Goal: Transaction & Acquisition: Purchase product/service

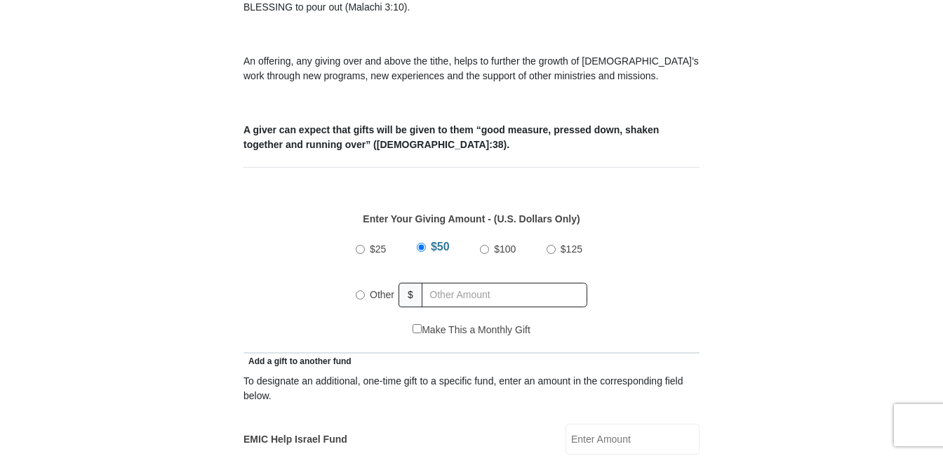
scroll to position [491, 0]
click at [372, 288] on span "Other" at bounding box center [382, 293] width 25 height 11
click at [365, 290] on input "Other" at bounding box center [360, 294] width 9 height 9
radio input "true"
click at [470, 282] on input "text" at bounding box center [507, 294] width 161 height 25
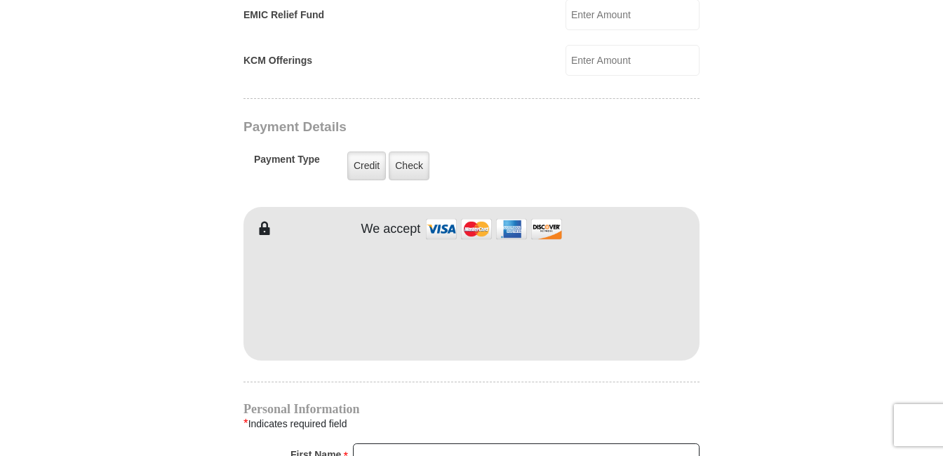
scroll to position [1052, 0]
type input "24.45"
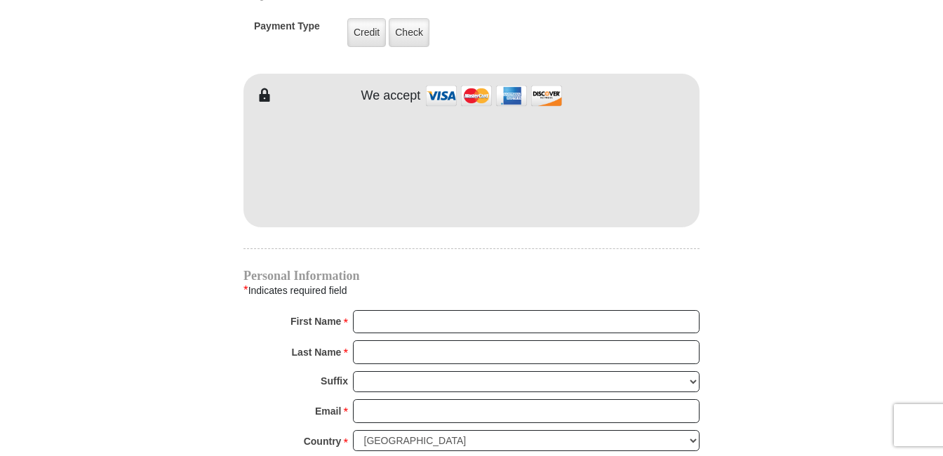
scroll to position [1193, 0]
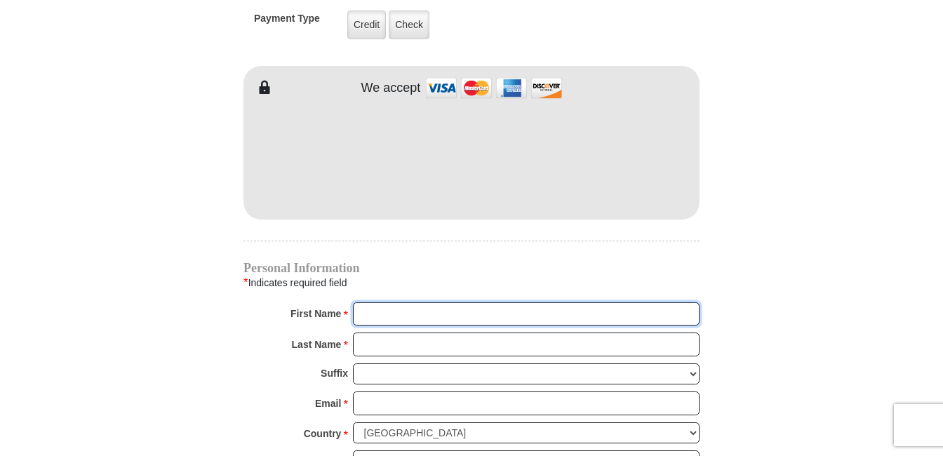
click at [425, 302] on input "First Name *" at bounding box center [526, 314] width 347 height 24
type input "Milagros"
type input "Diaz"
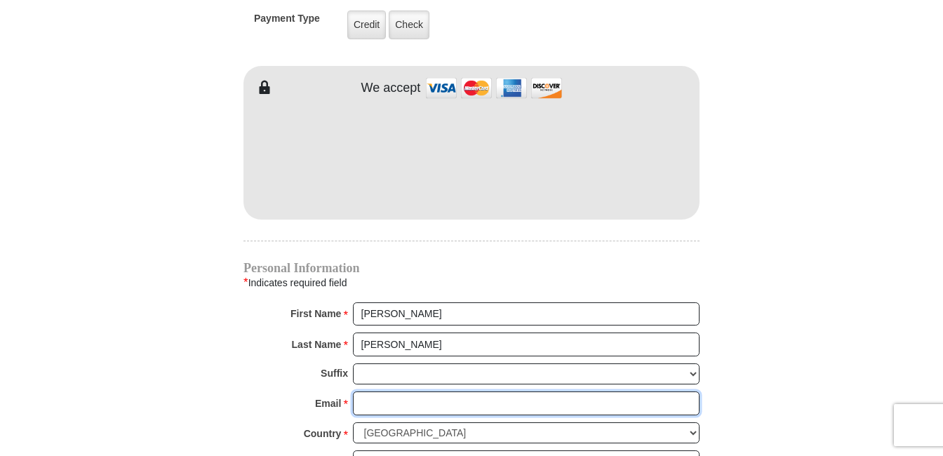
type input "[EMAIL_ADDRESS][DOMAIN_NAME]"
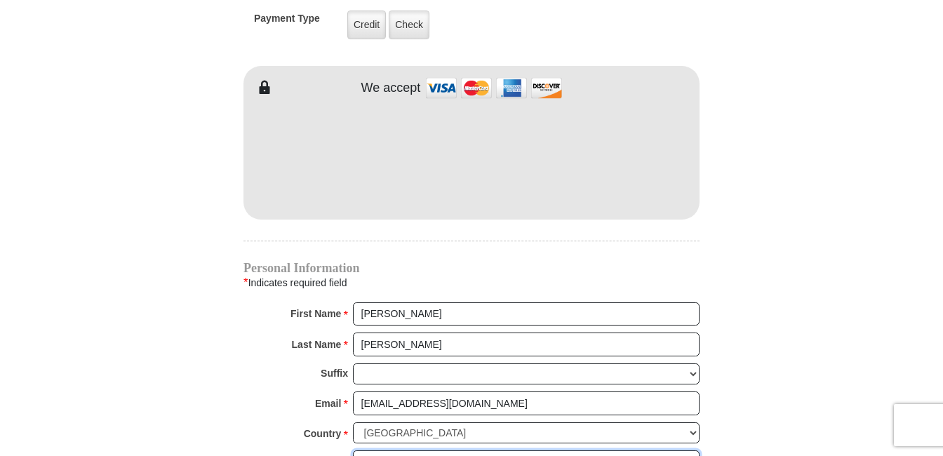
type input "8417 Cactus Flower Drive"
type input "Fort Worth"
select select "[GEOGRAPHIC_DATA]"
type input "76131"
type input "8174482555"
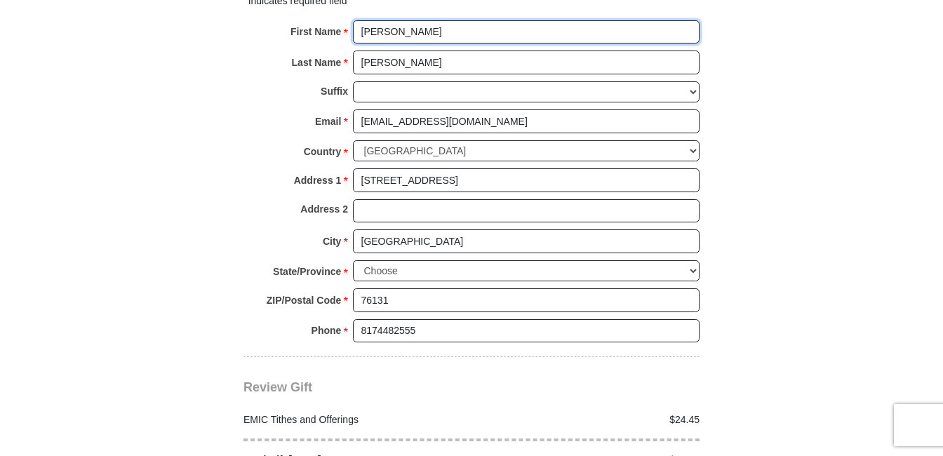
scroll to position [1544, 0]
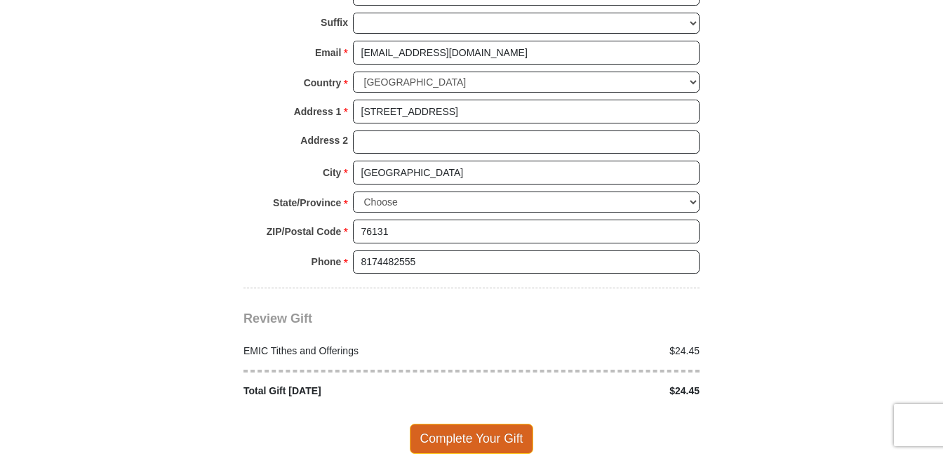
click at [482, 424] on span "Complete Your Gift" at bounding box center [472, 438] width 124 height 29
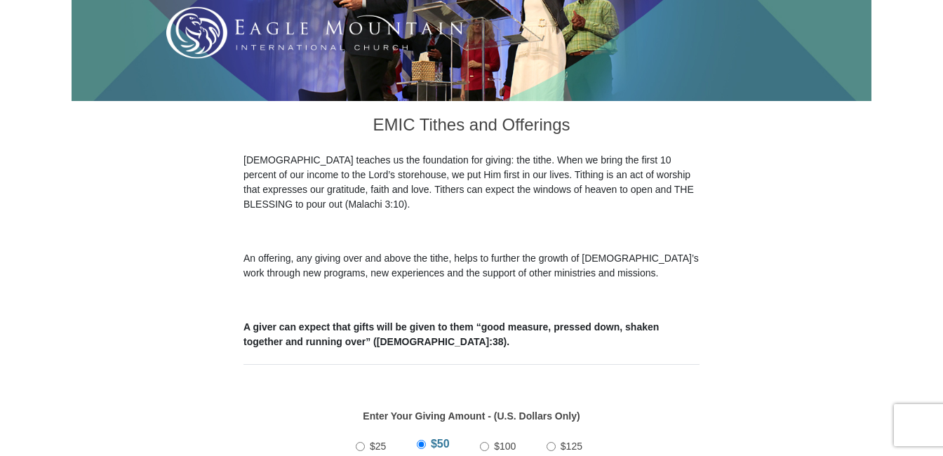
scroll to position [351, 0]
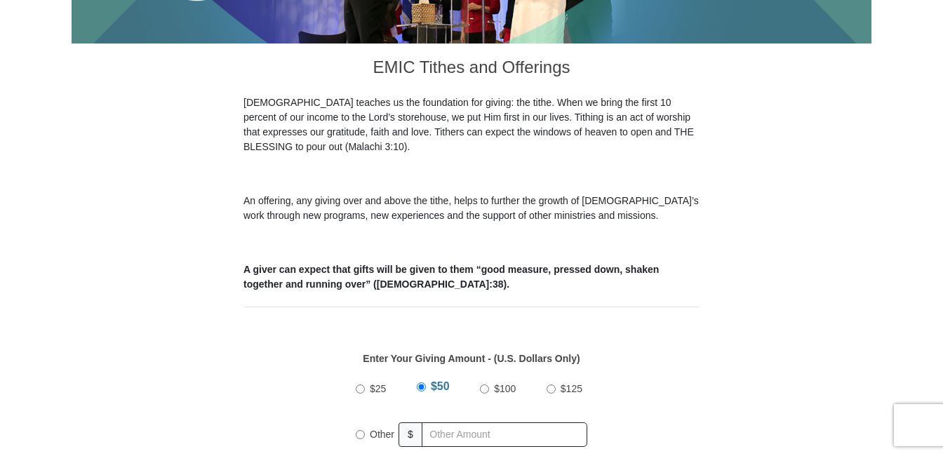
click at [373, 429] on span "Other" at bounding box center [382, 434] width 25 height 11
click at [365, 430] on input "Other" at bounding box center [360, 434] width 9 height 9
radio input "true"
click at [439, 422] on input "text" at bounding box center [507, 434] width 161 height 25
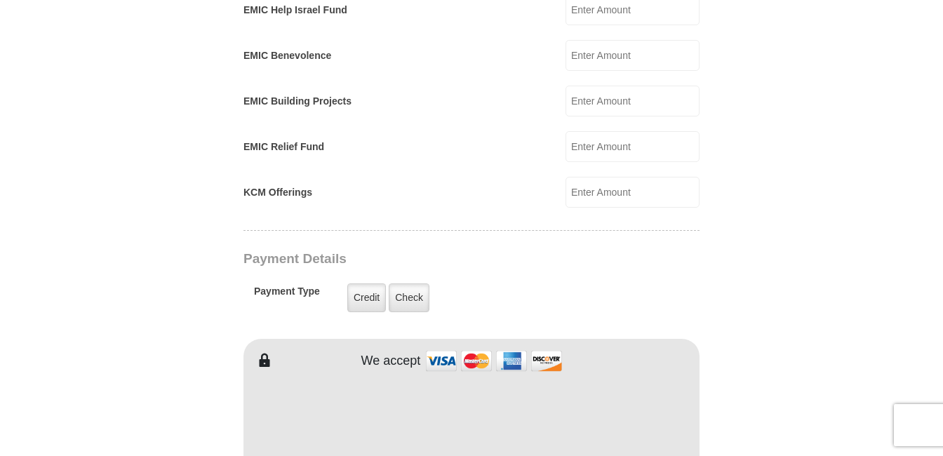
scroll to position [982, 0]
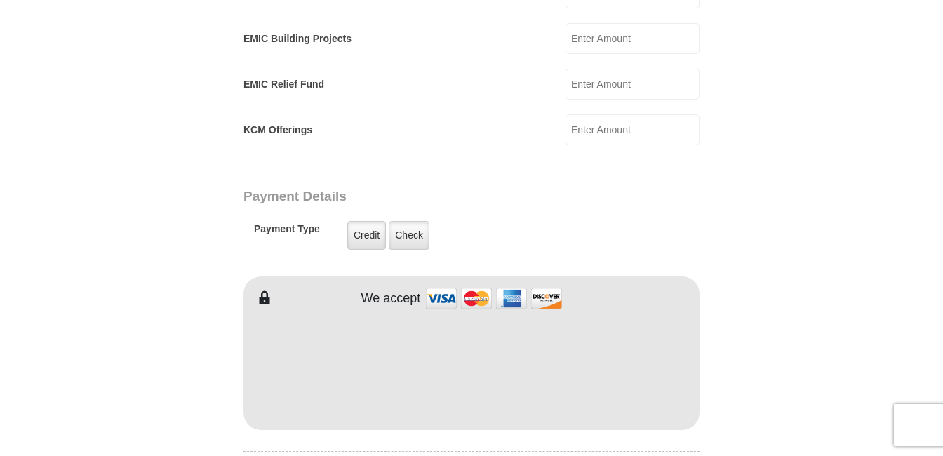
type input "191.55"
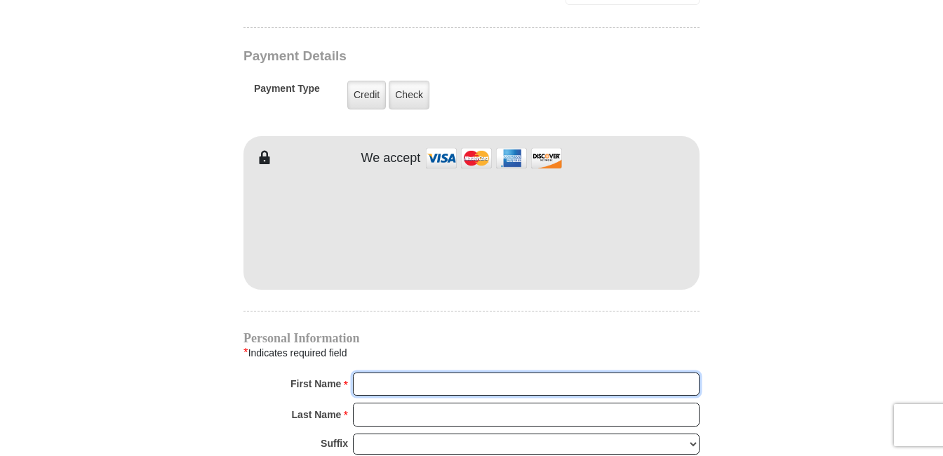
click at [420, 373] on input "First Name *" at bounding box center [526, 385] width 347 height 24
type input "[PERSON_NAME]"
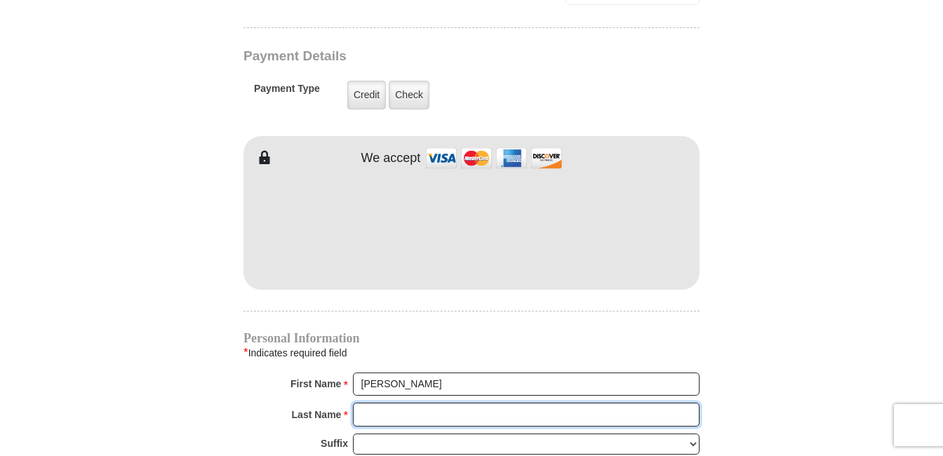
type input "[PERSON_NAME]"
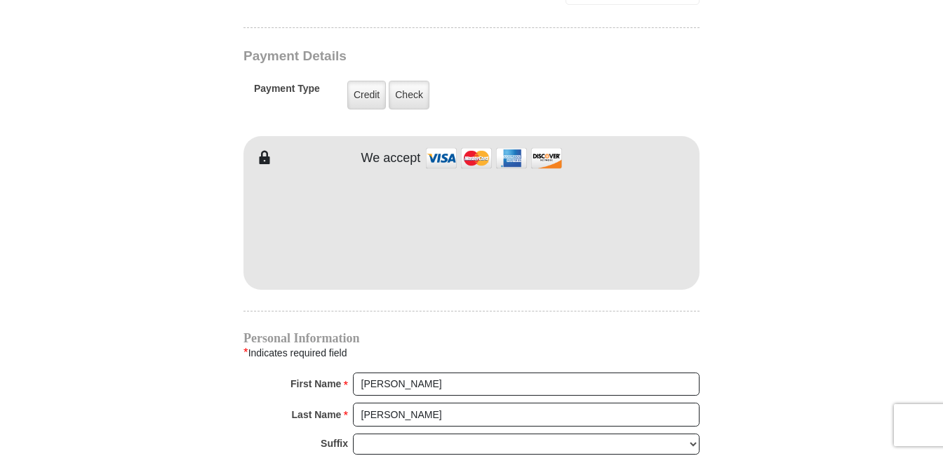
type input "[EMAIL_ADDRESS][DOMAIN_NAME]"
type input "[STREET_ADDRESS]"
type input "Fort Worth, TX 76131"
type input "[GEOGRAPHIC_DATA], [GEOGRAPHIC_DATA]"
select select "[GEOGRAPHIC_DATA]"
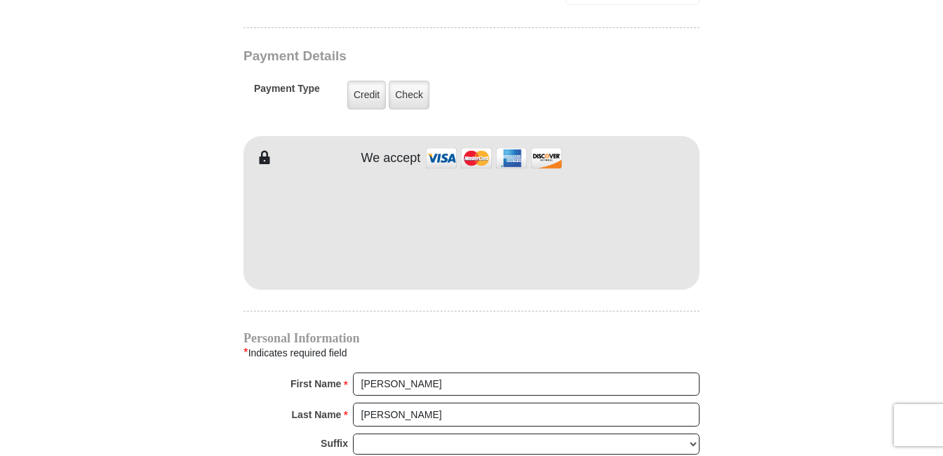
type input "76131"
type input "8174482555"
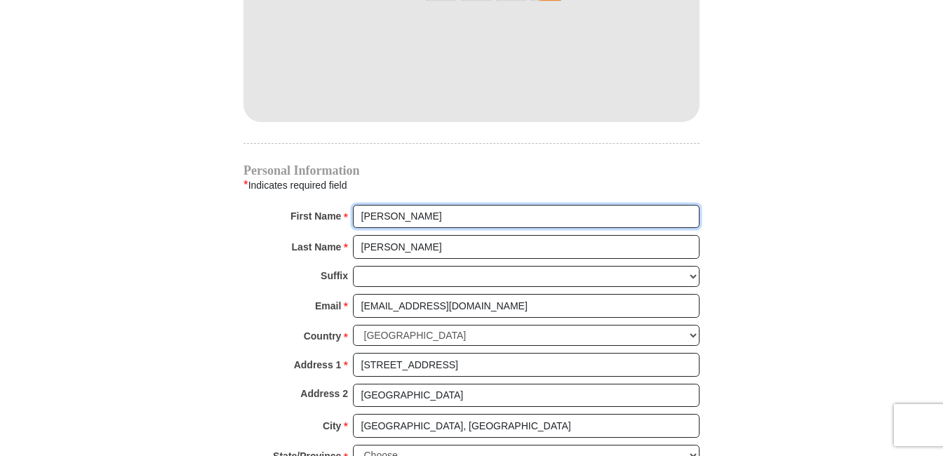
scroll to position [1333, 0]
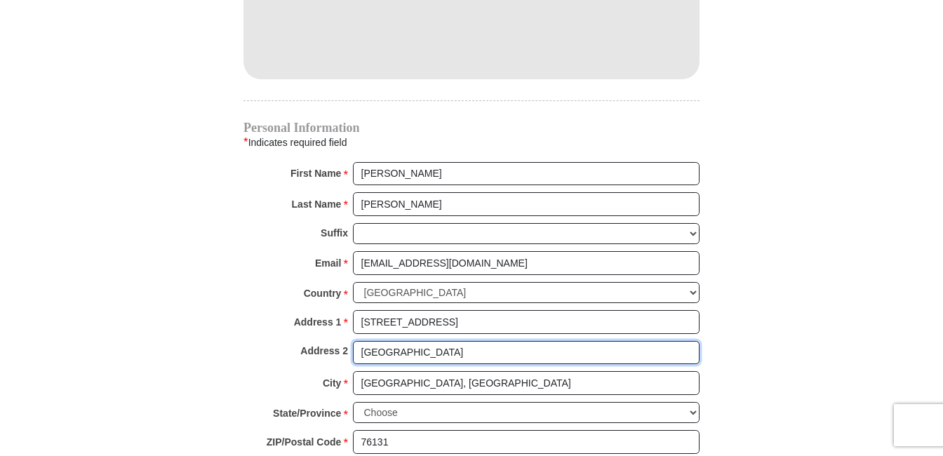
drag, startPoint x: 470, startPoint y: 336, endPoint x: 288, endPoint y: 338, distance: 182.4
click at [288, 341] on div "Address 2 Fort Worth, TX 76131" at bounding box center [471, 356] width 456 height 31
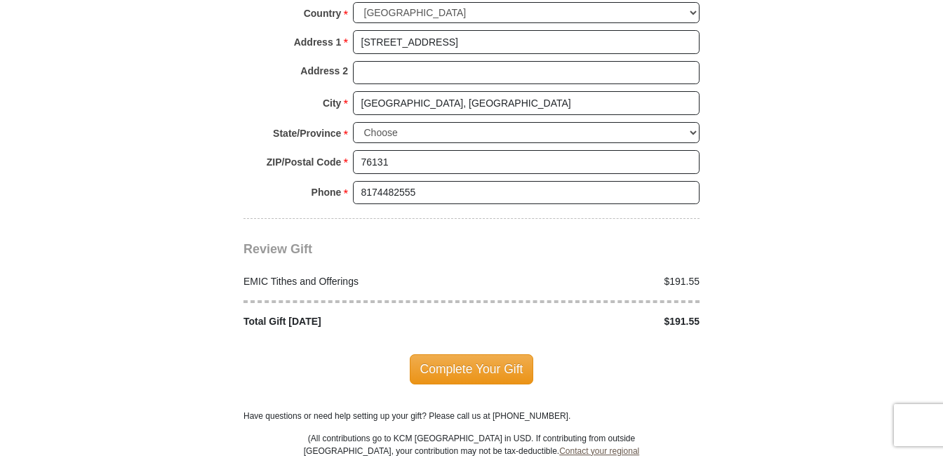
scroll to position [1614, 0]
click at [460, 354] on span "Complete Your Gift" at bounding box center [472, 368] width 124 height 29
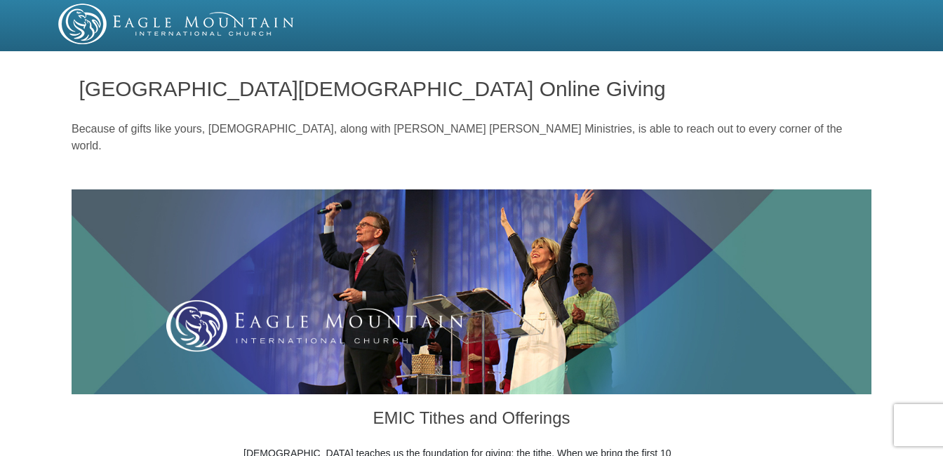
select select "TX"
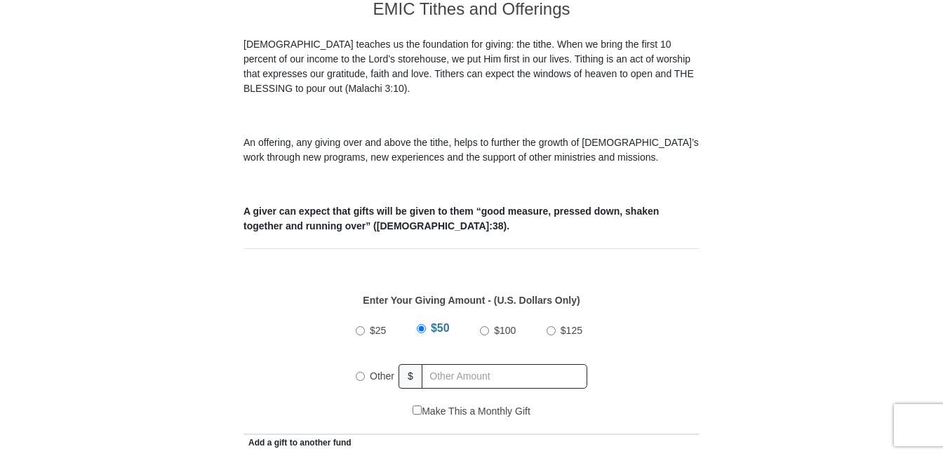
scroll to position [421, 0]
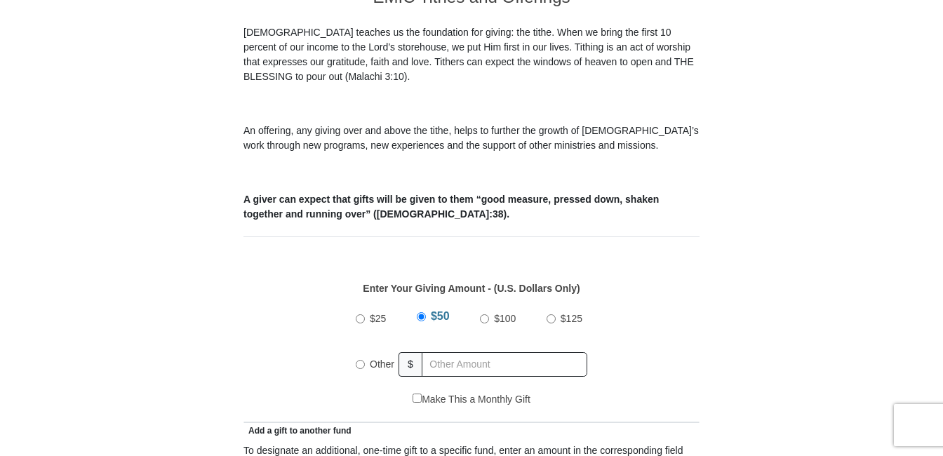
click at [368, 350] on label "Other" at bounding box center [382, 364] width 34 height 31
click at [365, 360] on input "Other" at bounding box center [360, 364] width 9 height 9
radio input "true"
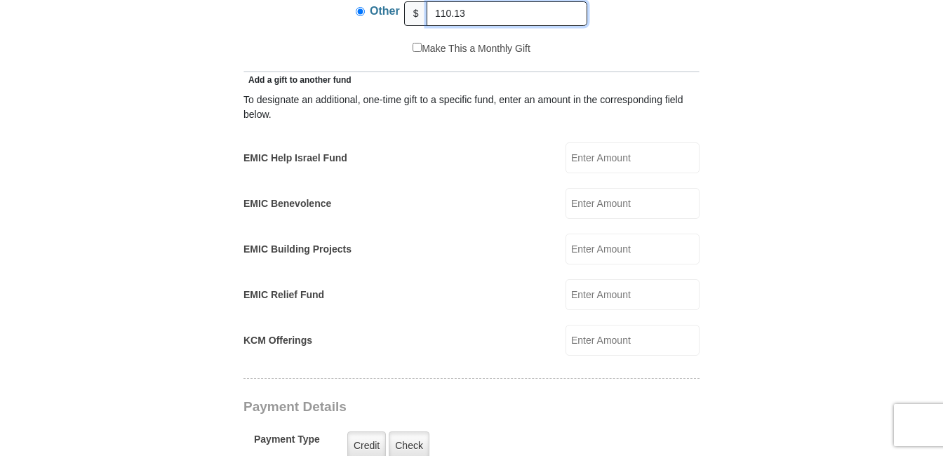
type input "110.13"
click at [777, 269] on form "Eagle Mountain International Church Online Giving Because of gifts like yours, …" at bounding box center [472, 310] width 800 height 2052
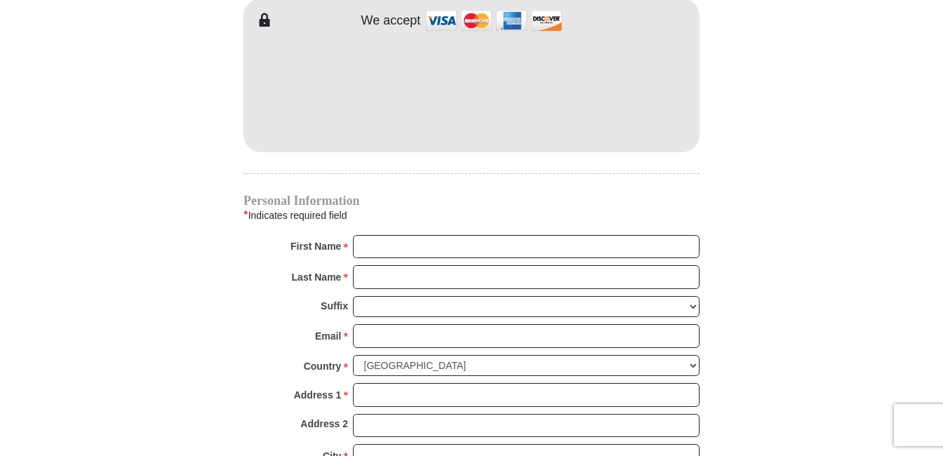
scroll to position [1263, 0]
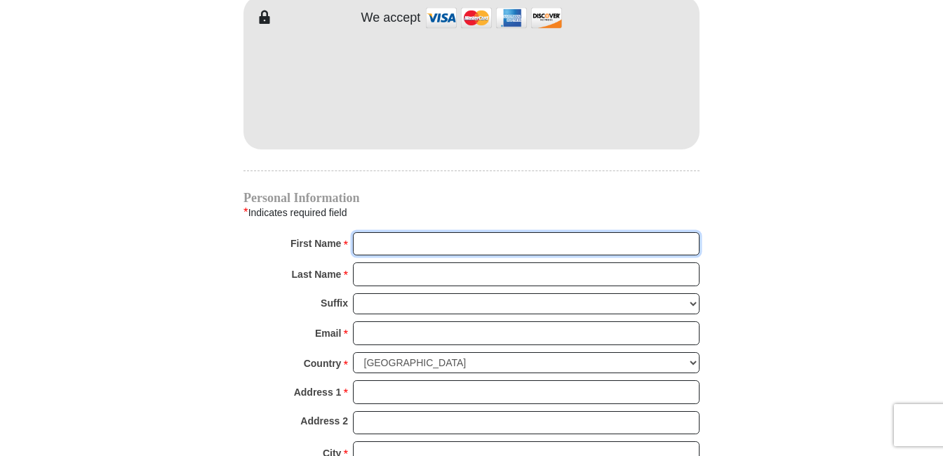
click at [366, 232] on input "First Name *" at bounding box center [526, 244] width 347 height 24
type input "[PERSON_NAME]"
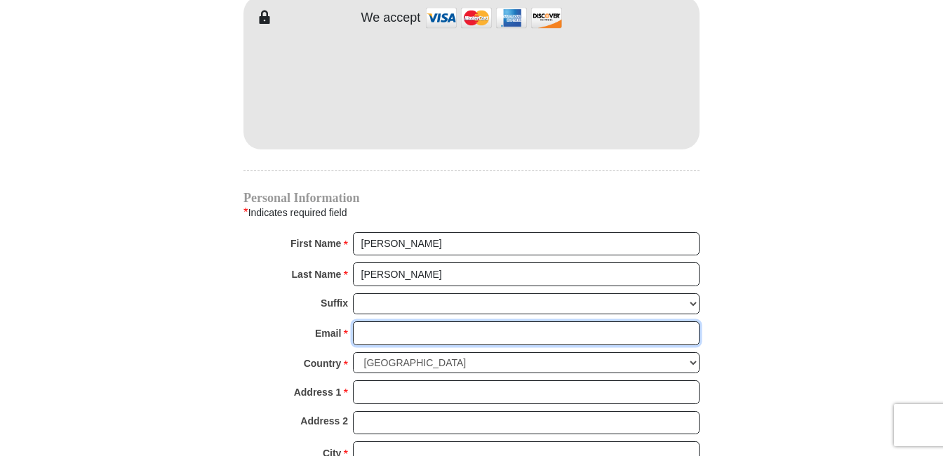
type input "[EMAIL_ADDRESS][DOMAIN_NAME]"
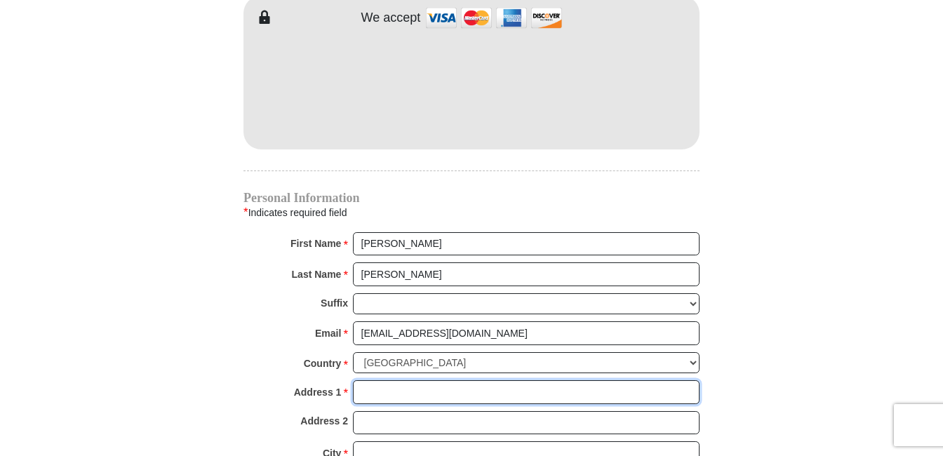
type input "[STREET_ADDRESS]"
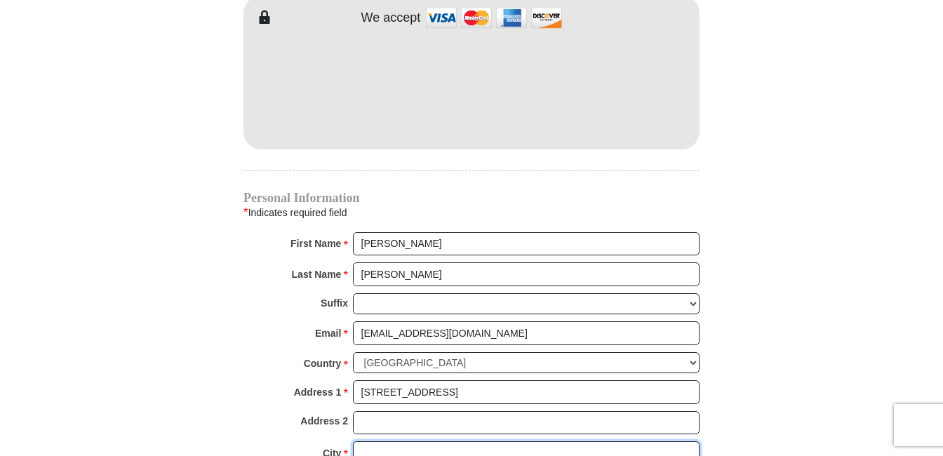
type input "[GEOGRAPHIC_DATA], [GEOGRAPHIC_DATA]"
type input "76131"
type input "8174482555"
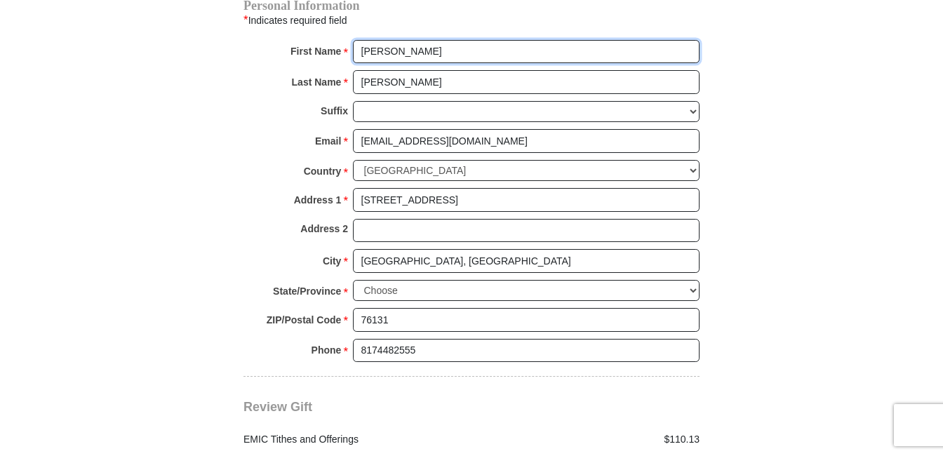
scroll to position [1473, 0]
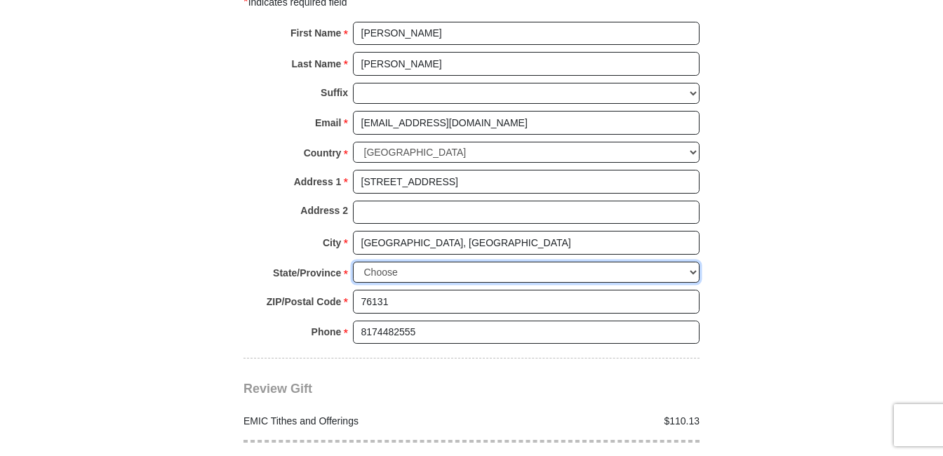
click at [401, 262] on select "Choose Alabama Alaska American Samoa Arizona Arkansas Armed Forces Americas Arm…" at bounding box center [526, 273] width 347 height 22
select select "[GEOGRAPHIC_DATA]"
click at [353, 262] on select "Choose Alabama Alaska American Samoa Arizona Arkansas Armed Forces Americas Arm…" at bounding box center [526, 273] width 347 height 22
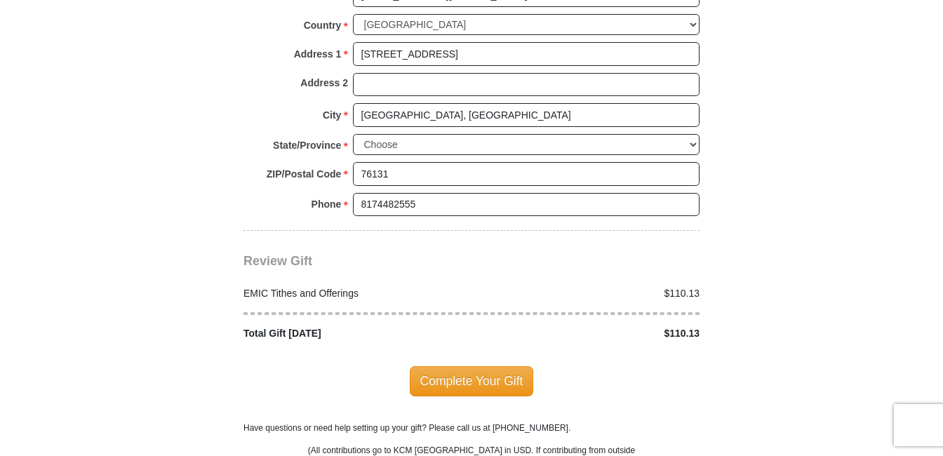
scroll to position [1614, 0]
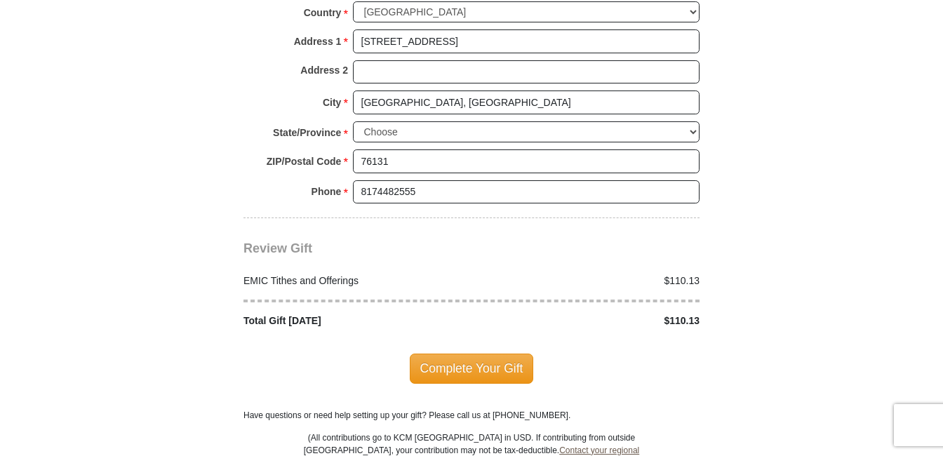
click at [482, 354] on span "Complete Your Gift" at bounding box center [472, 368] width 124 height 29
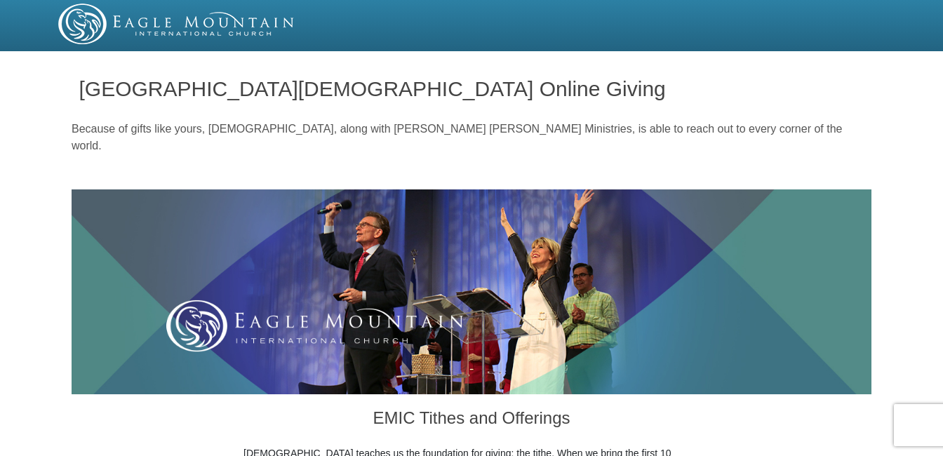
select select "[GEOGRAPHIC_DATA]"
